Goal: Transaction & Acquisition: Subscribe to service/newsletter

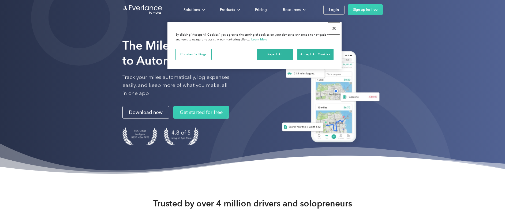
click at [333, 30] on button "Close" at bounding box center [334, 28] width 12 height 12
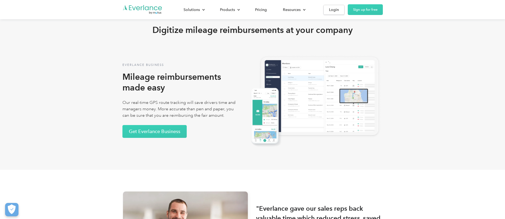
scroll to position [952, 0]
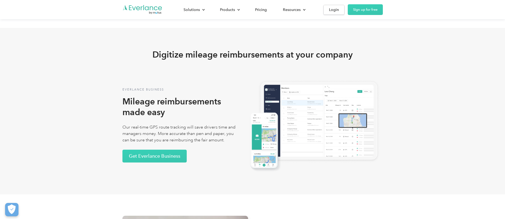
click at [332, 117] on img at bounding box center [313, 125] width 137 height 96
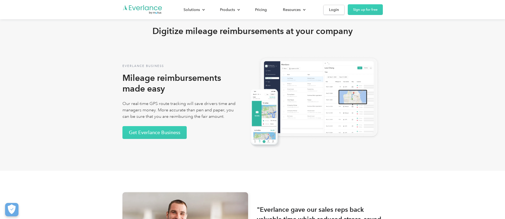
scroll to position [972, 0]
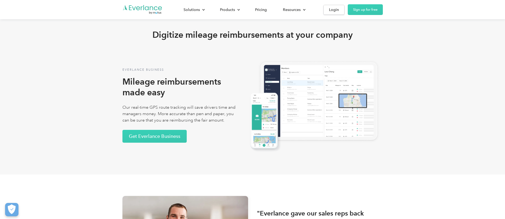
click at [318, 105] on img at bounding box center [313, 105] width 137 height 96
click at [266, 117] on img at bounding box center [313, 105] width 137 height 96
click at [163, 137] on link "Get Everlance Business" at bounding box center [154, 136] width 64 height 13
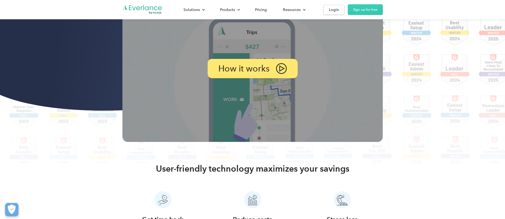
scroll to position [113, 0]
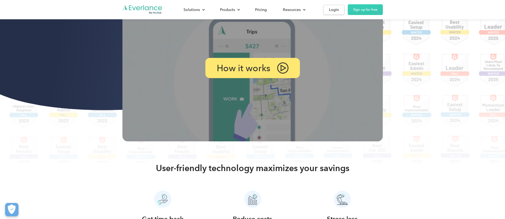
click at [270, 74] on div "How it works" at bounding box center [252, 68] width 95 height 20
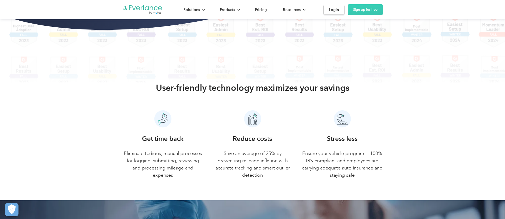
scroll to position [195, 0]
